Goal: Task Accomplishment & Management: Manage account settings

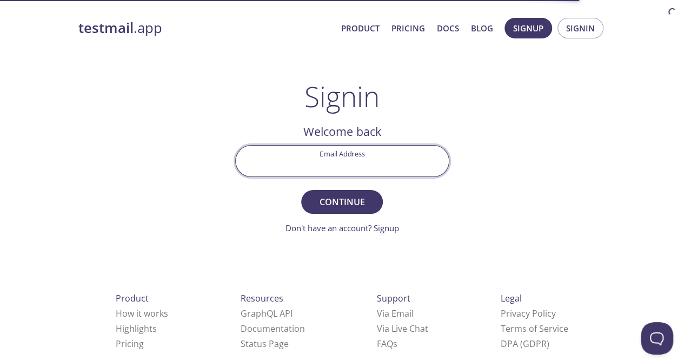
click at [305, 160] on input "Email Address" at bounding box center [342, 160] width 213 height 31
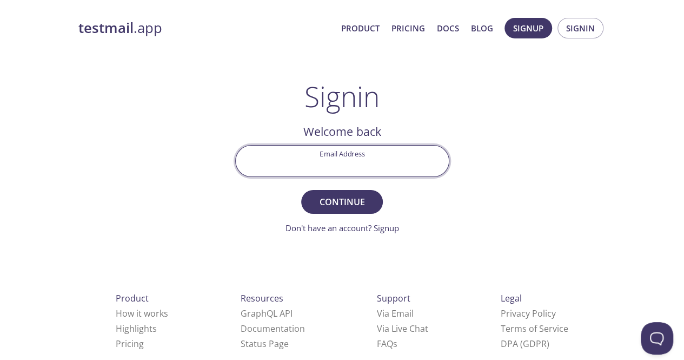
paste input "[EMAIL_ADDRESS][DOMAIN_NAME]"
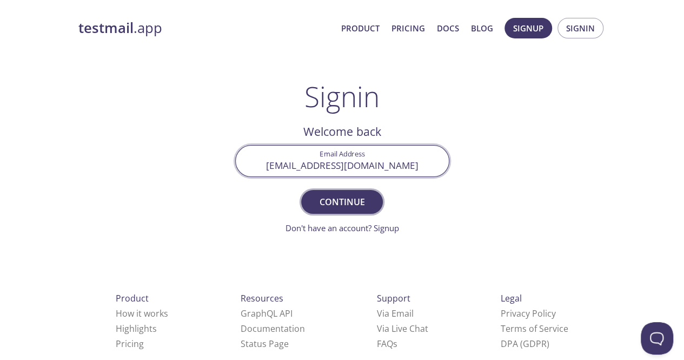
type input "[EMAIL_ADDRESS][DOMAIN_NAME]"
click at [346, 203] on span "Continue" at bounding box center [341, 201] width 57 height 15
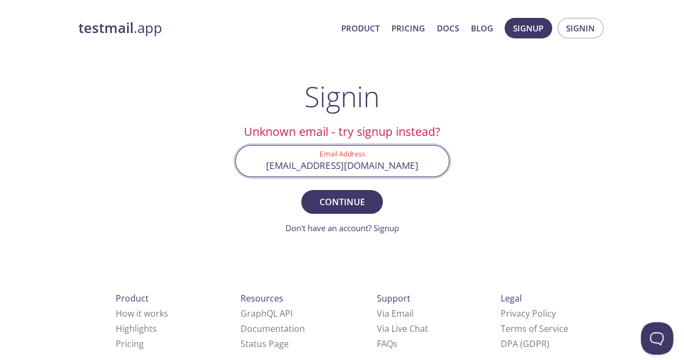
drag, startPoint x: 242, startPoint y: 166, endPoint x: 480, endPoint y: 169, distance: 237.4
click at [480, 169] on div "testmail .app Product Pricing Docs Blog Signup Signin Signin Unknown email - tr…" at bounding box center [342, 236] width 554 height 451
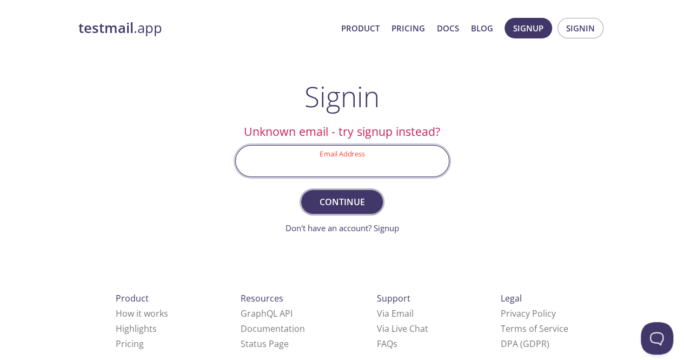
paste input "[EMAIL_ADDRESS][DOMAIN_NAME]"
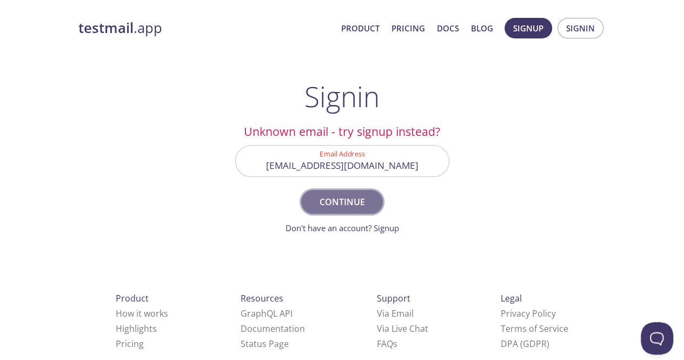
click at [339, 195] on span "Continue" at bounding box center [341, 201] width 57 height 15
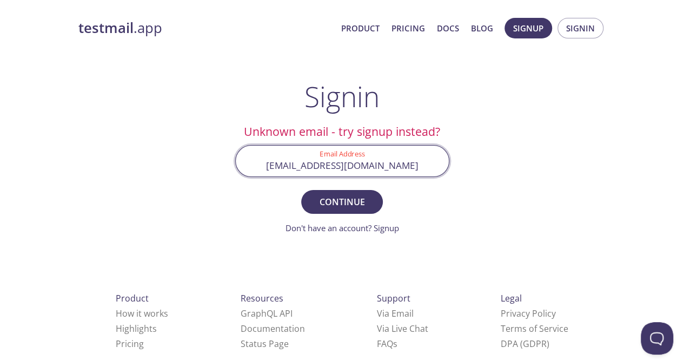
drag, startPoint x: 300, startPoint y: 166, endPoint x: 400, endPoint y: 164, distance: 100.6
click at [400, 164] on input "[EMAIL_ADDRESS][DOMAIN_NAME]" at bounding box center [342, 160] width 213 height 31
type input "s"
paste input "[EMAIL_ADDRESS][DOMAIN_NAME]"
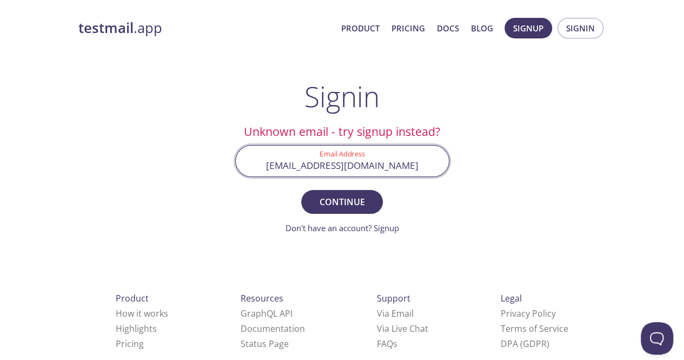
type input "[EMAIL_ADDRESS][DOMAIN_NAME]"
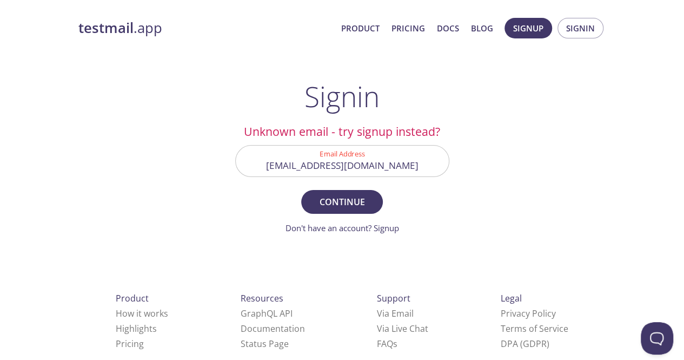
click at [341, 257] on div "testmail .app Product Pricing Docs Blog Signup Signin Signin Unknown email - tr…" at bounding box center [342, 236] width 554 height 451
click at [345, 198] on span "Continue" at bounding box center [341, 201] width 57 height 15
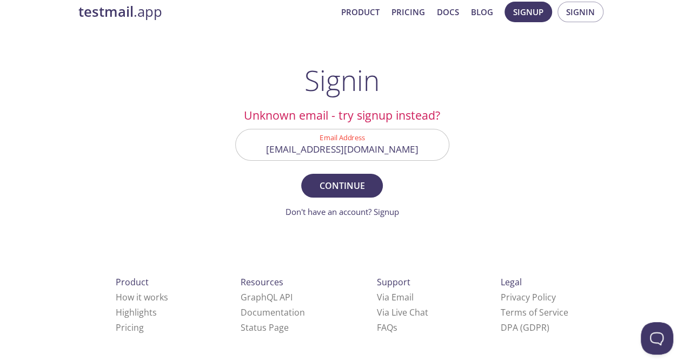
scroll to position [21, 0]
